Goal: Find specific page/section: Find specific page/section

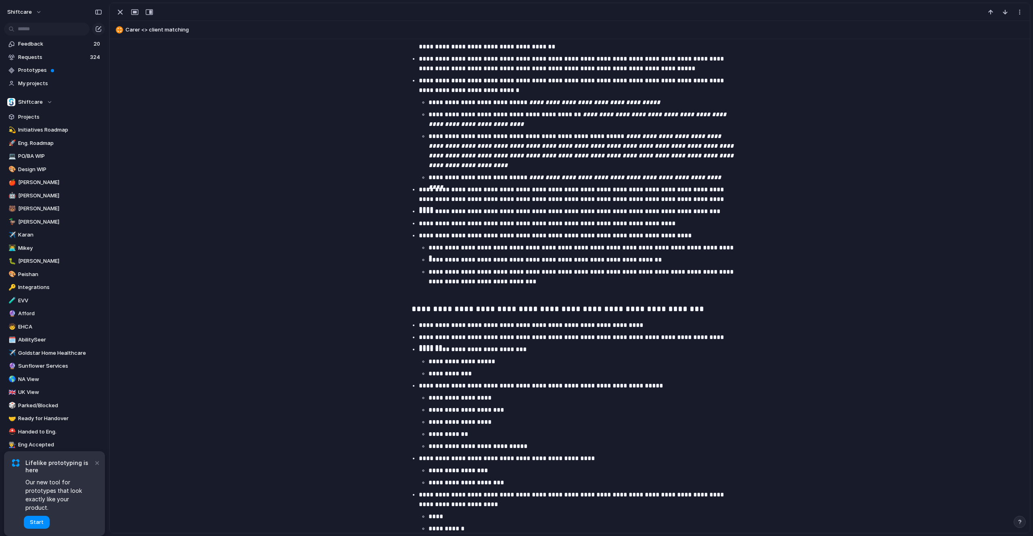
scroll to position [1383, 0]
